Goal: Information Seeking & Learning: Learn about a topic

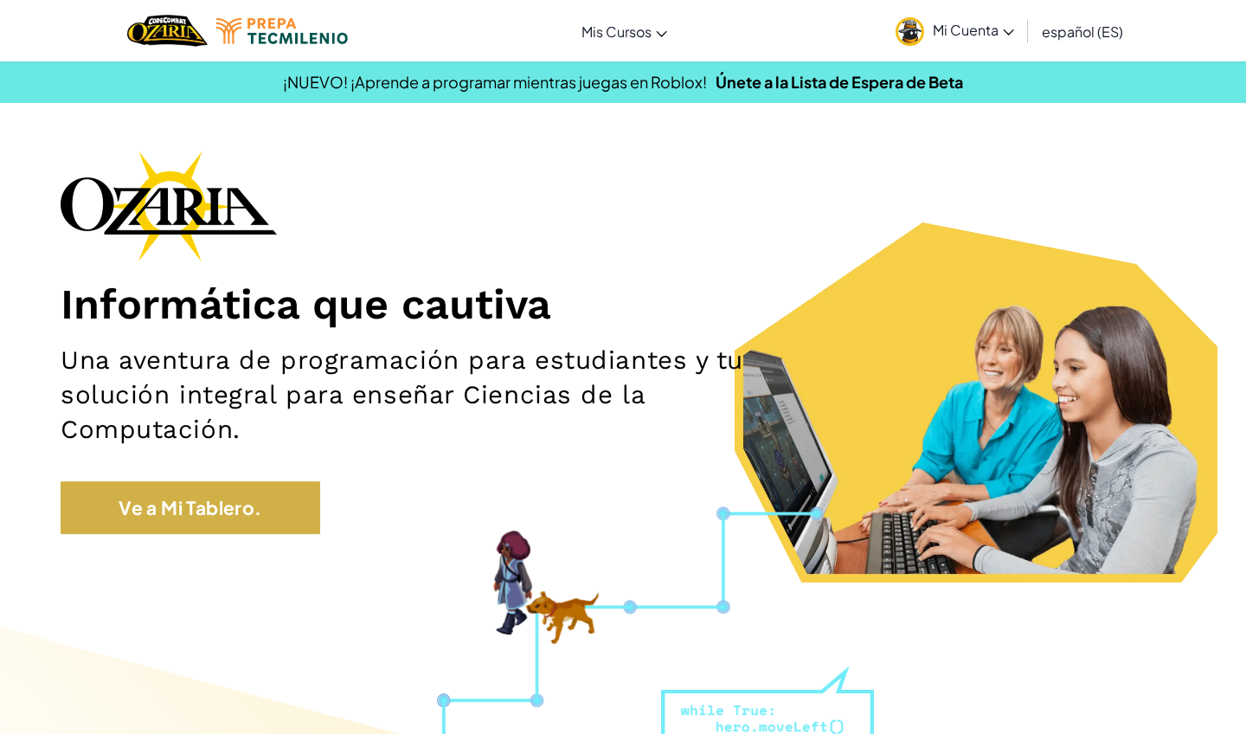
click at [232, 496] on link "Ve a Mi Tablero." at bounding box center [191, 508] width 260 height 54
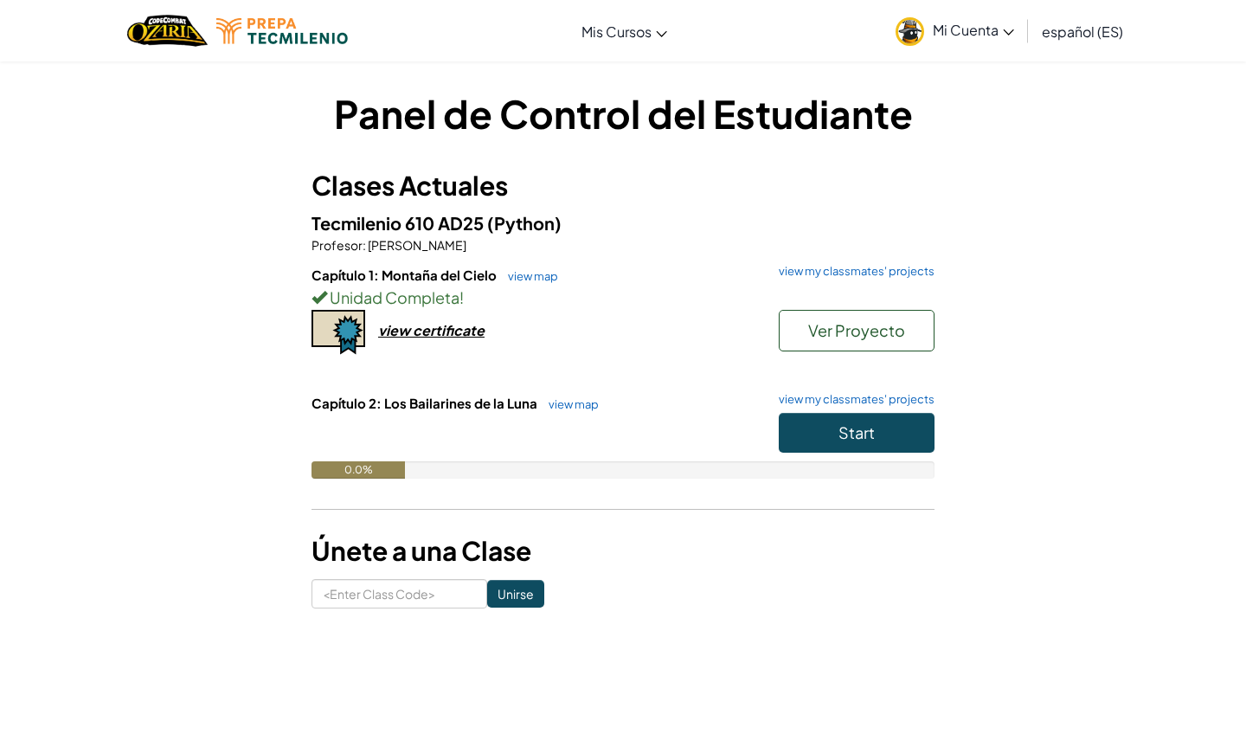
click at [805, 437] on button "Start" at bounding box center [857, 433] width 156 height 40
